Goal: Transaction & Acquisition: Purchase product/service

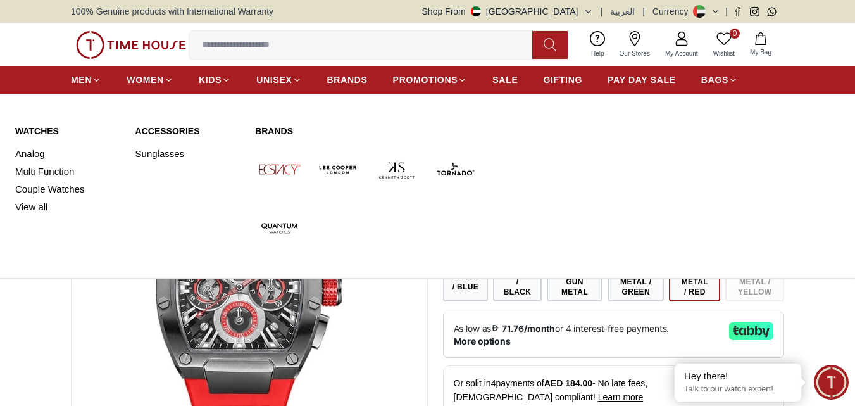
click at [70, 73] on div "MEN WOMEN KIDS UNISEX BRANDS PROMOTIONS SALE GIFTING PAY DAY SALE BAGS" at bounding box center [427, 80] width 855 height 28
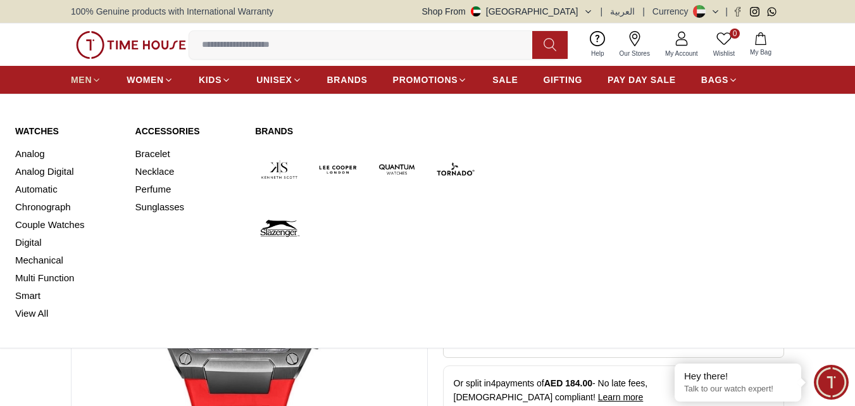
click at [84, 75] on span "MEN" at bounding box center [81, 79] width 21 height 13
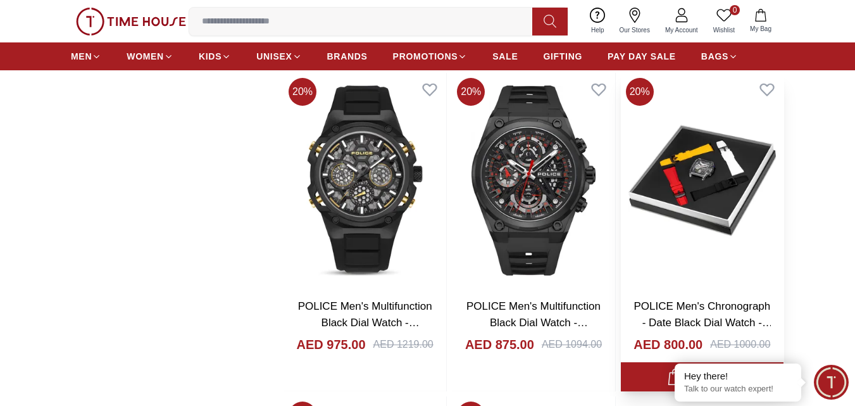
scroll to position [1772, 0]
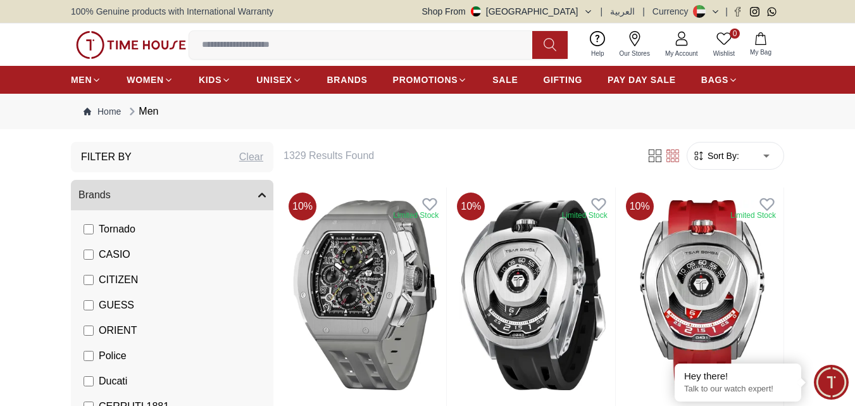
scroll to position [316, 0]
click at [89, 249] on label "Ducati" at bounding box center [106, 254] width 44 height 15
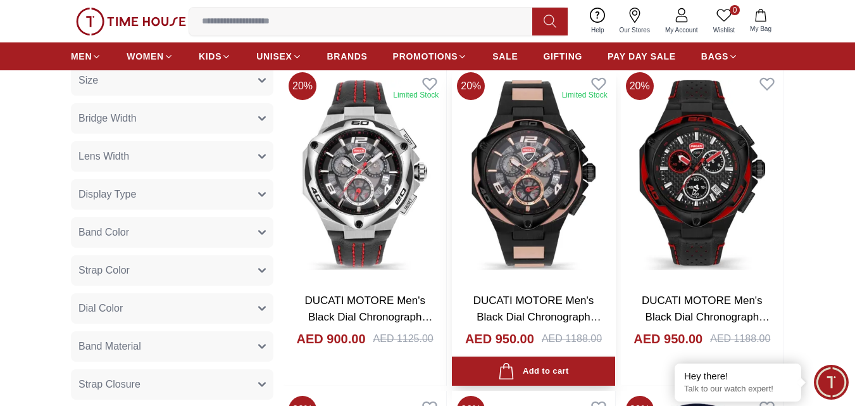
scroll to position [443, 0]
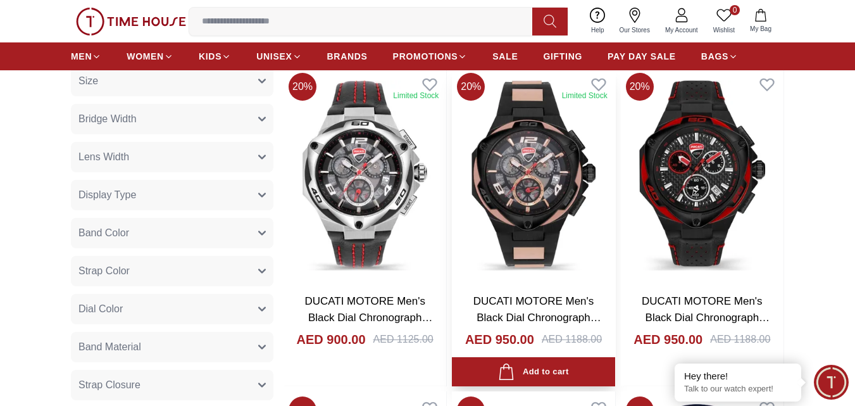
click at [538, 216] on img at bounding box center [533, 175] width 163 height 215
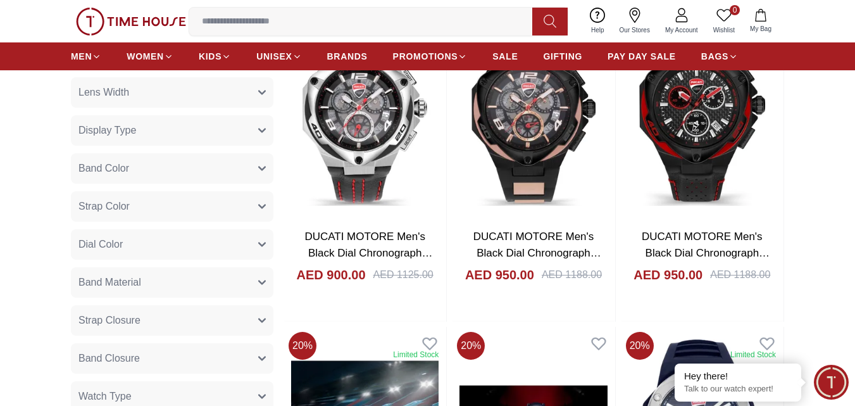
scroll to position [448, 0]
